Goal: Information Seeking & Learning: Learn about a topic

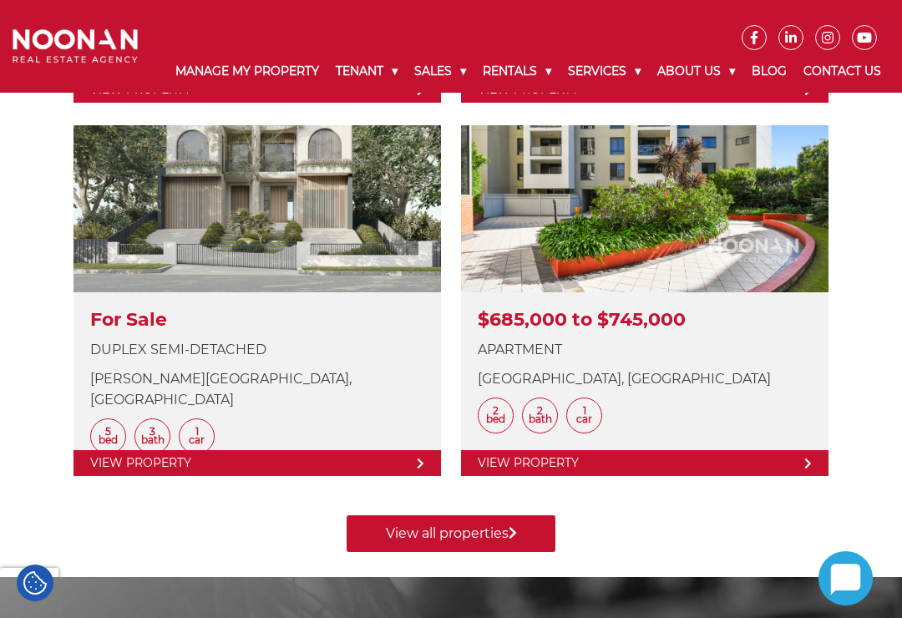
scroll to position [1023, 0]
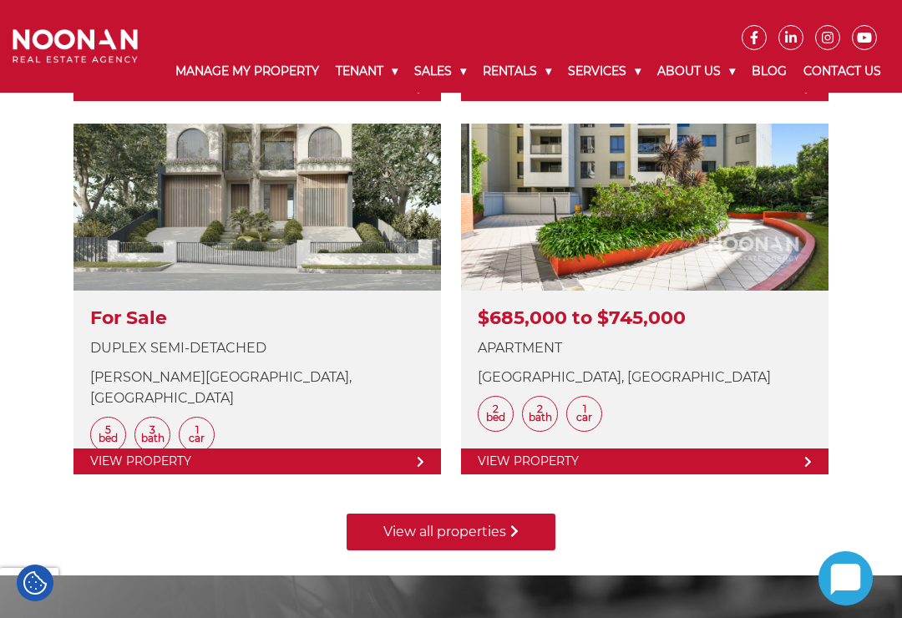
click at [501, 534] on link "View all properties" at bounding box center [451, 532] width 209 height 37
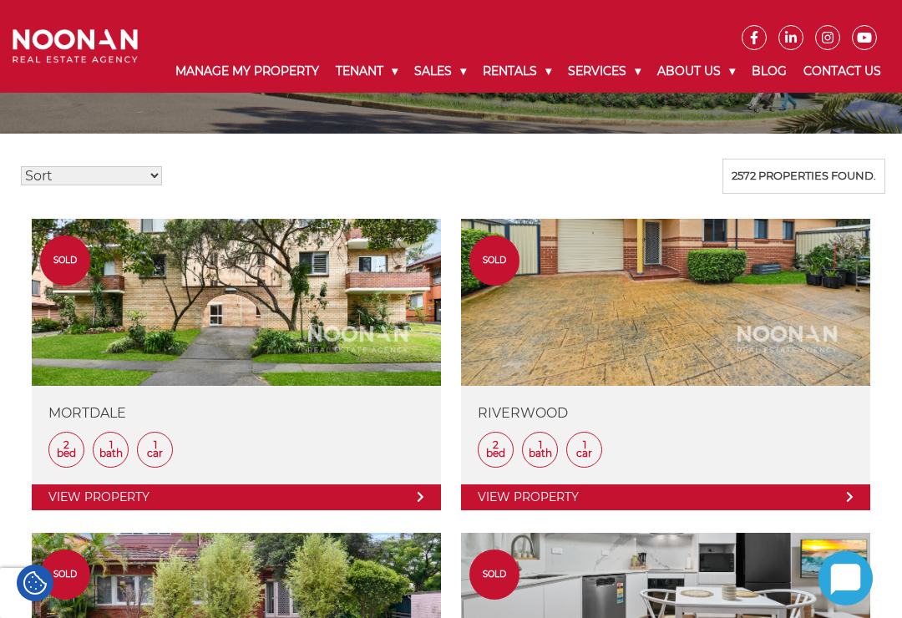
scroll to position [365, 0]
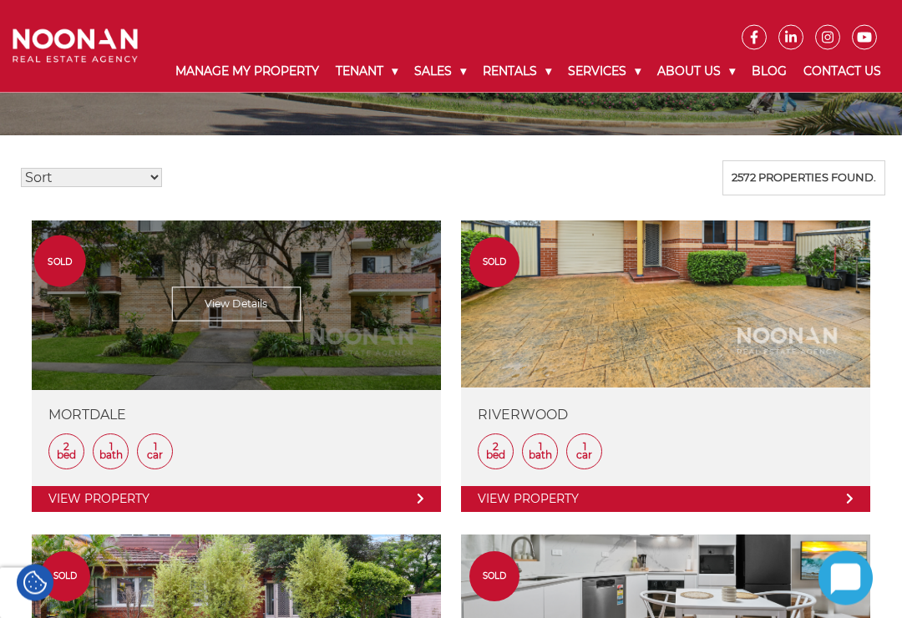
click at [246, 327] on link at bounding box center [236, 366] width 409 height 291
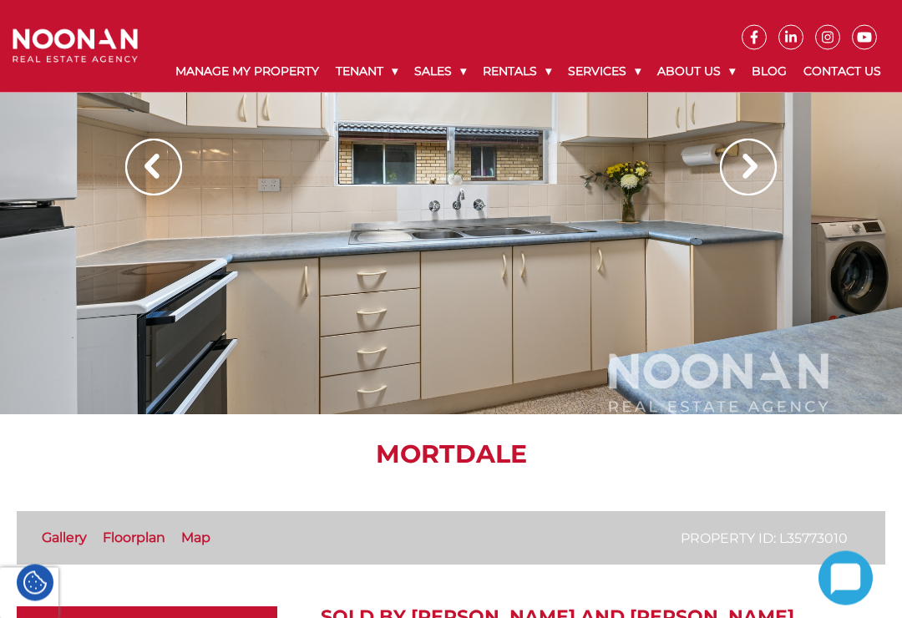
scroll to position [39, 0]
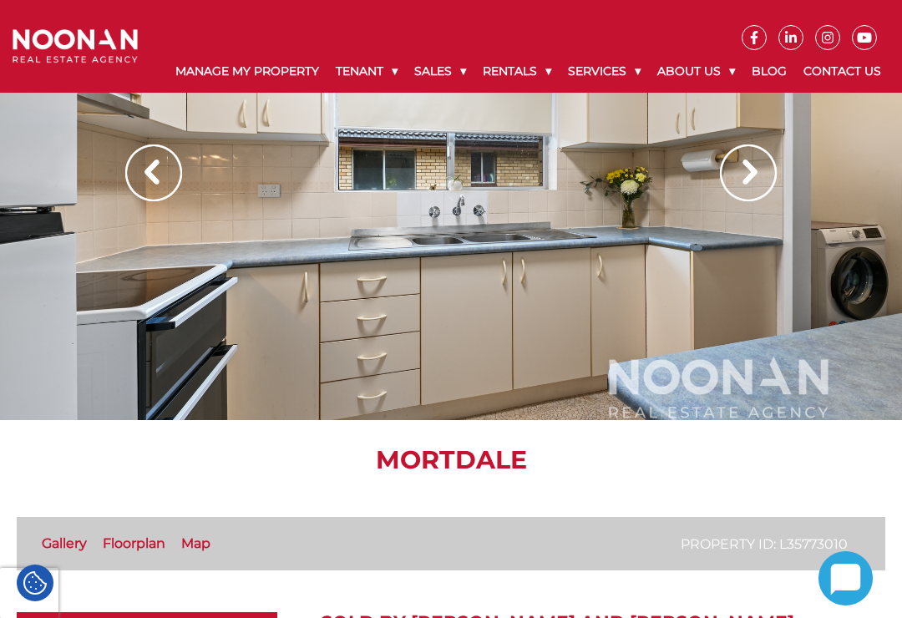
click at [757, 164] on img at bounding box center [748, 172] width 57 height 57
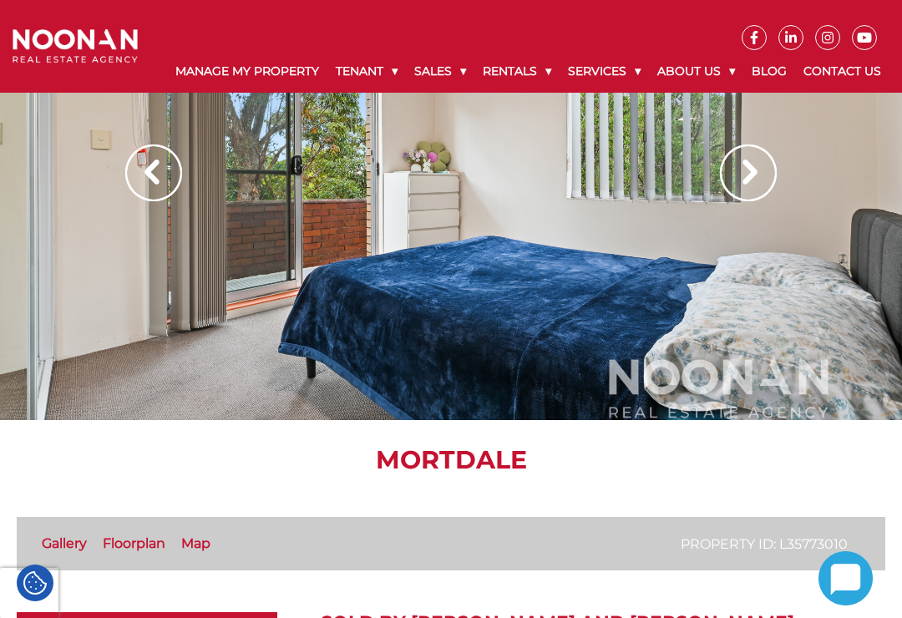
click at [747, 174] on img at bounding box center [748, 172] width 57 height 57
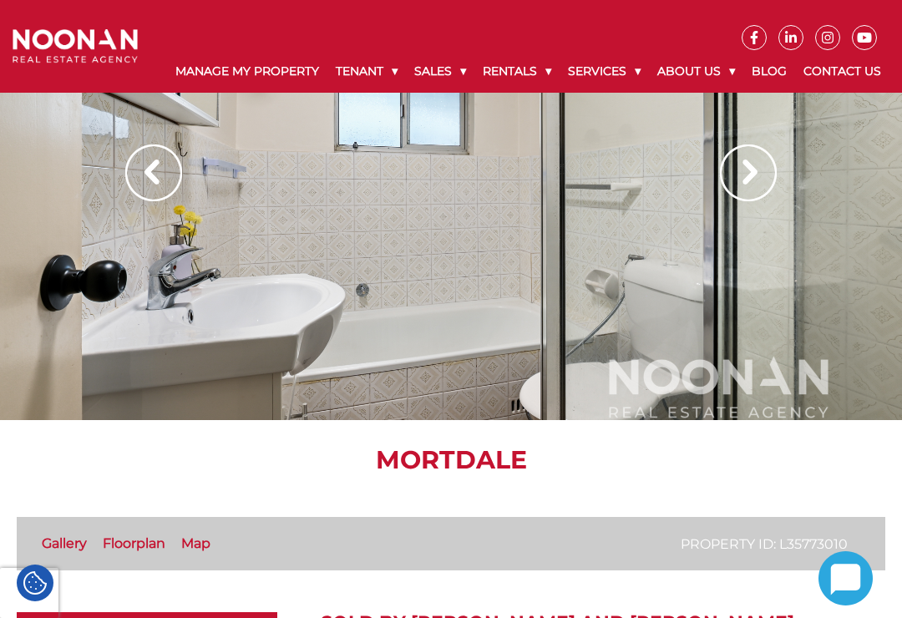
click at [766, 178] on img at bounding box center [748, 172] width 57 height 57
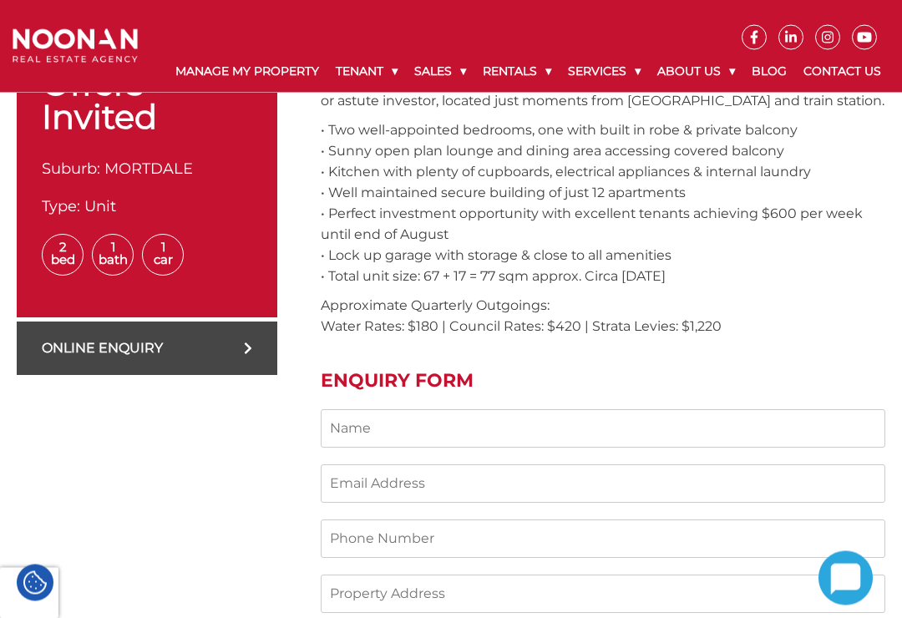
scroll to position [651, 0]
